Goal: Feedback & Contribution: Submit feedback/report problem

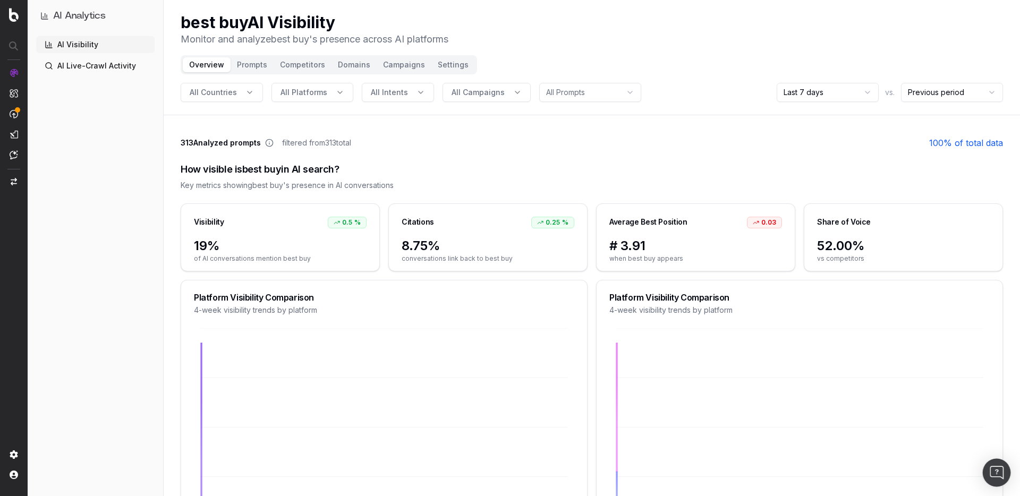
click at [997, 469] on img "Open Intercom Messenger" at bounding box center [997, 473] width 14 height 14
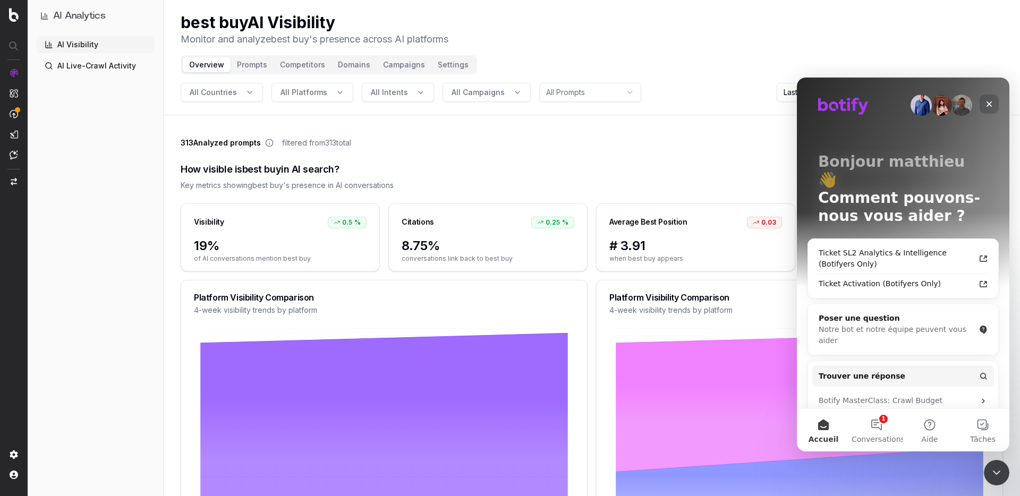
click at [989, 105] on icon "Fermer" at bounding box center [990, 104] width 6 height 6
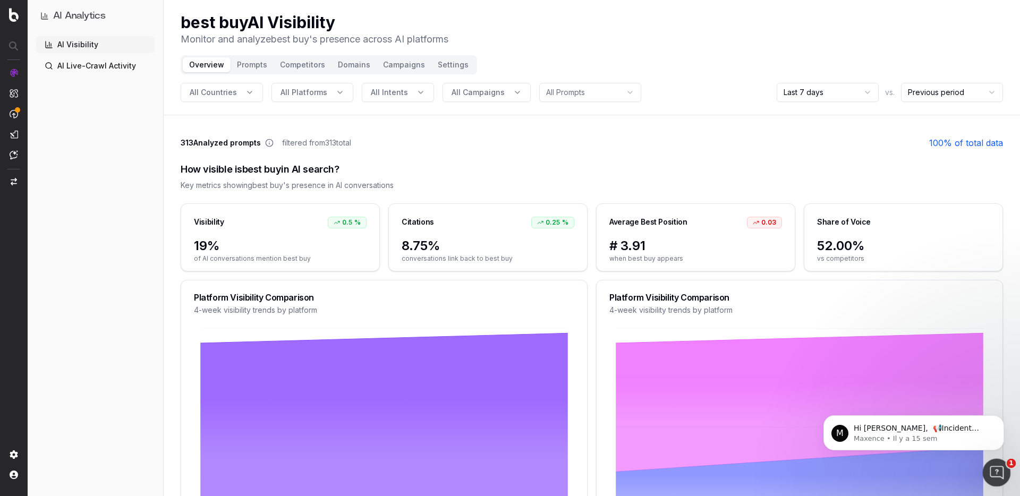
click at [987, 462] on div "Ouvrir le Messenger Intercom" at bounding box center [995, 471] width 35 height 35
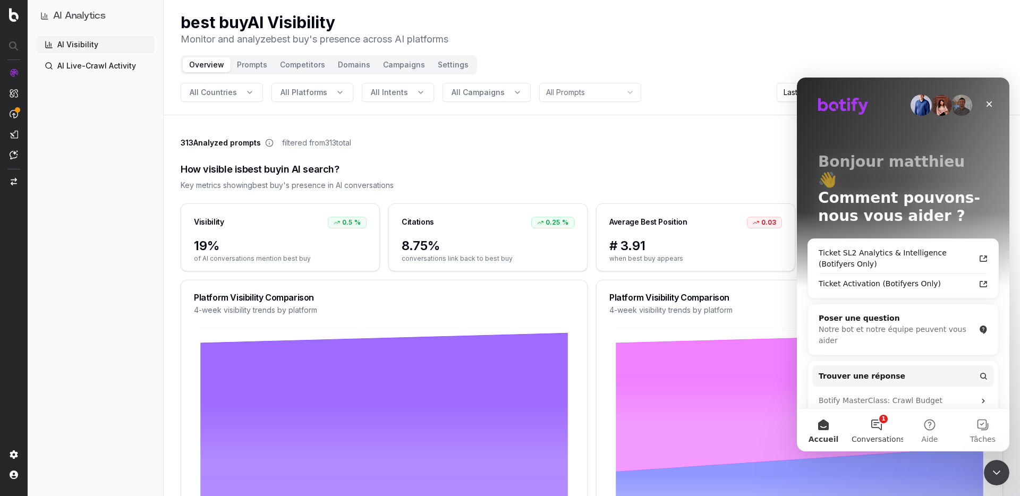
click at [878, 431] on button "1 Conversations" at bounding box center [876, 430] width 53 height 43
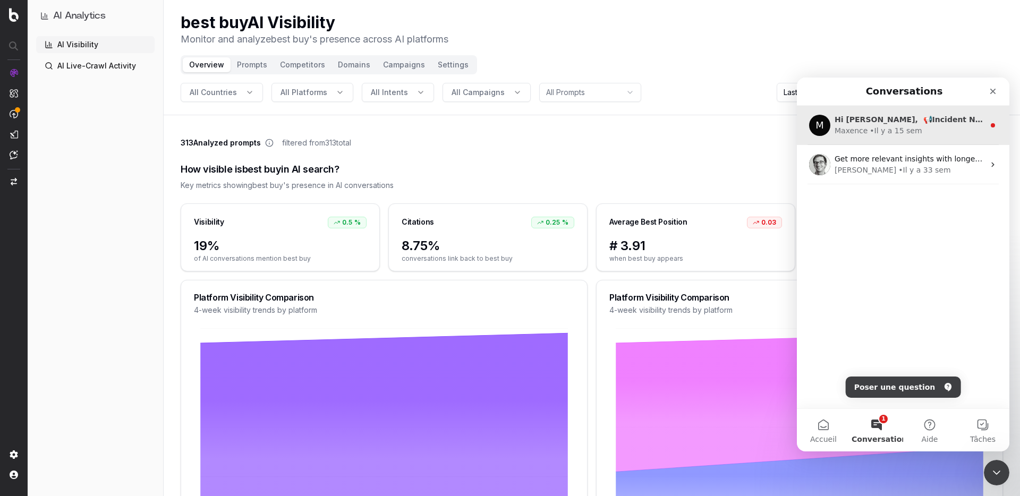
click at [922, 136] on div "Maxence • Il y a 15 sem" at bounding box center [910, 130] width 150 height 11
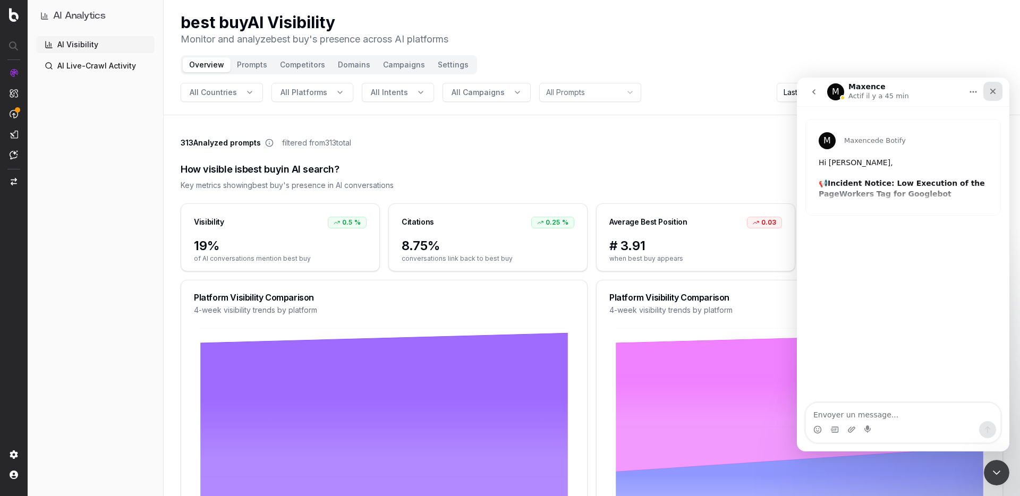
click at [989, 94] on icon "Fermer" at bounding box center [993, 91] width 9 height 9
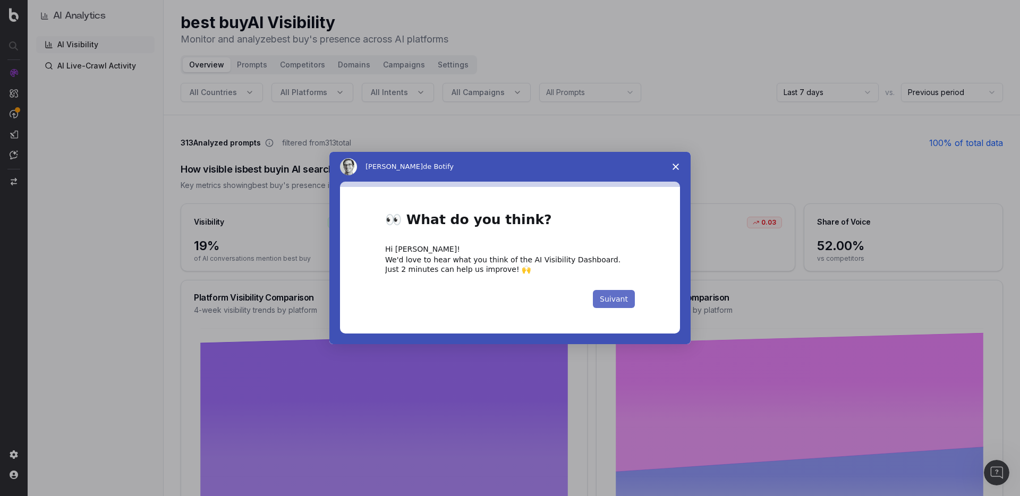
click at [617, 302] on button "Suivant" at bounding box center [614, 299] width 42 height 18
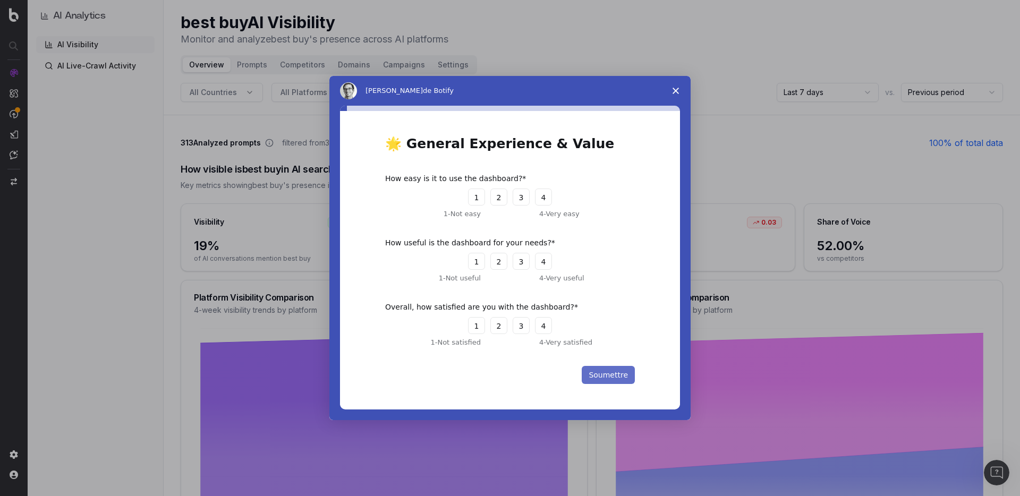
click at [598, 378] on button "Soumettre" at bounding box center [608, 375] width 53 height 18
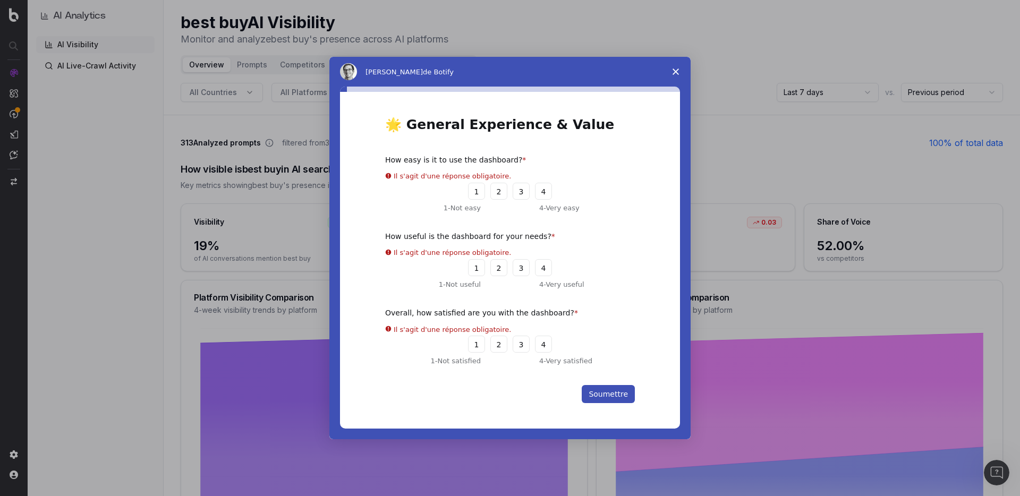
click at [492, 196] on div "How easy is it to use the dashboard? Il s'agit d'une réponse obligatoire. 1 2 3…" at bounding box center [510, 184] width 250 height 58
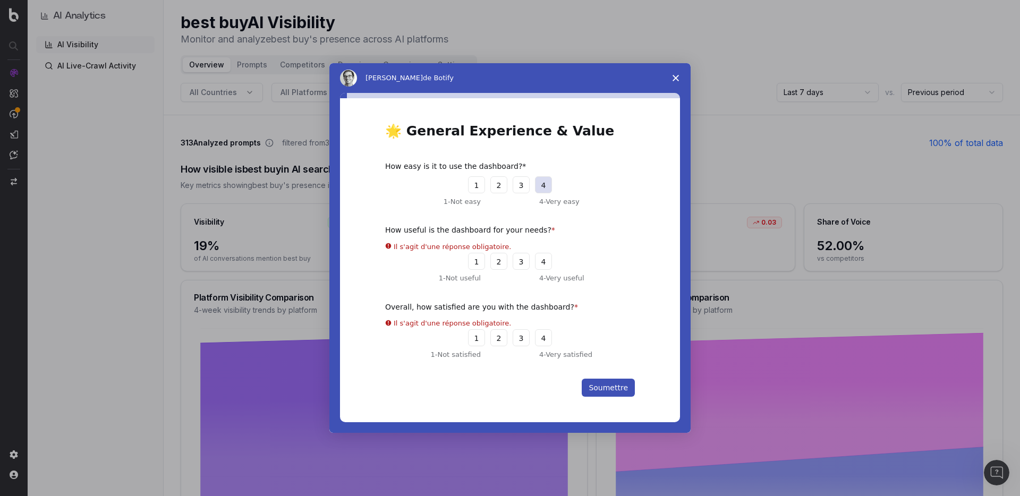
click at [546, 188] on button "4" at bounding box center [543, 184] width 17 height 17
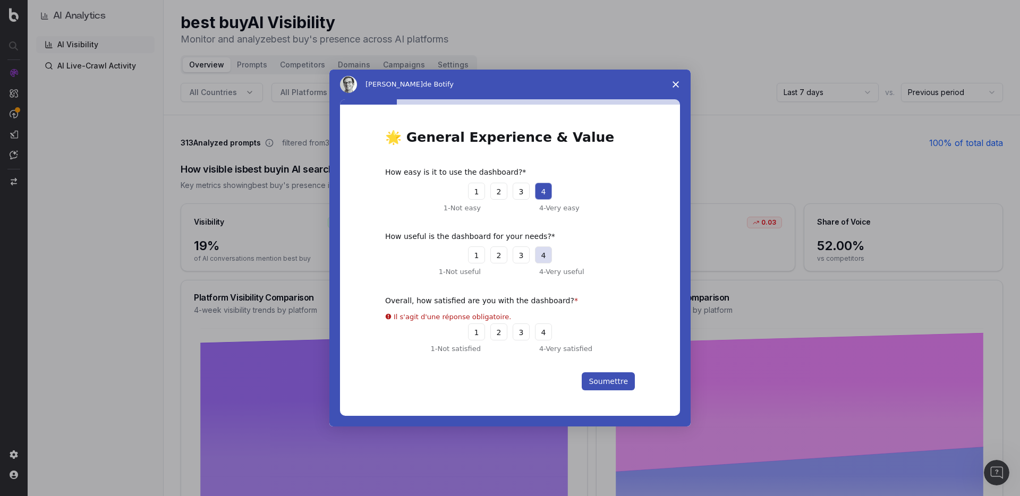
click at [542, 257] on button "4" at bounding box center [543, 255] width 17 height 17
drag, startPoint x: 544, startPoint y: 327, endPoint x: 559, endPoint y: 331, distance: 16.0
click at [545, 327] on button "4" at bounding box center [543, 332] width 17 height 17
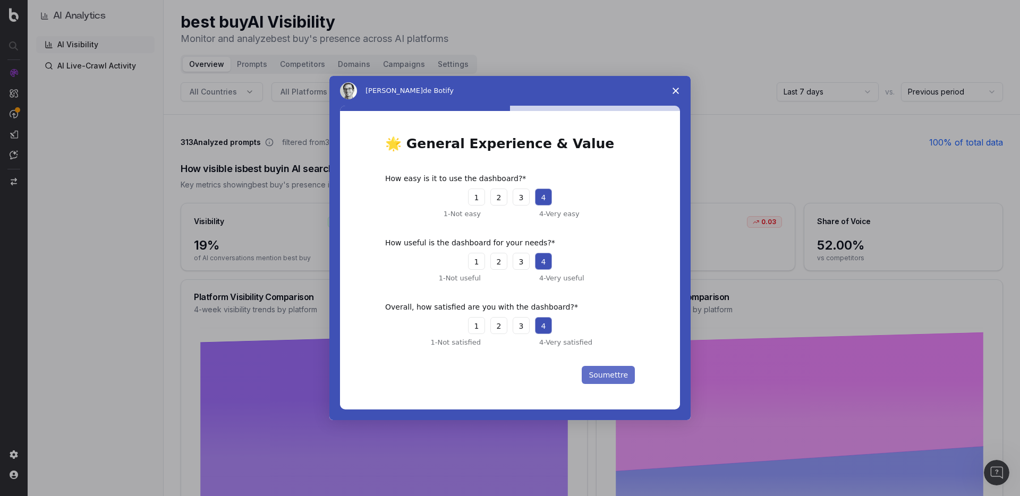
click at [606, 371] on button "Soumettre" at bounding box center [608, 375] width 53 height 18
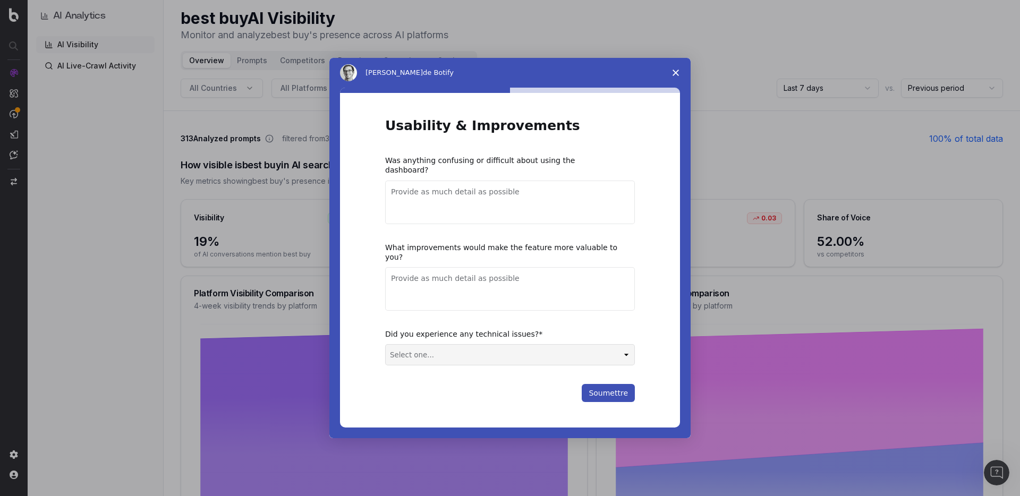
click at [607, 373] on div "Usability & Improvements Was anything confusing or difficult about using the da…" at bounding box center [510, 260] width 250 height 284
click at [519, 214] on textarea "Provide as much detail as possible" at bounding box center [510, 203] width 250 height 44
click at [512, 277] on textarea "Provide as much detail as possible" at bounding box center [510, 289] width 250 height 44
